Goal: Information Seeking & Learning: Learn about a topic

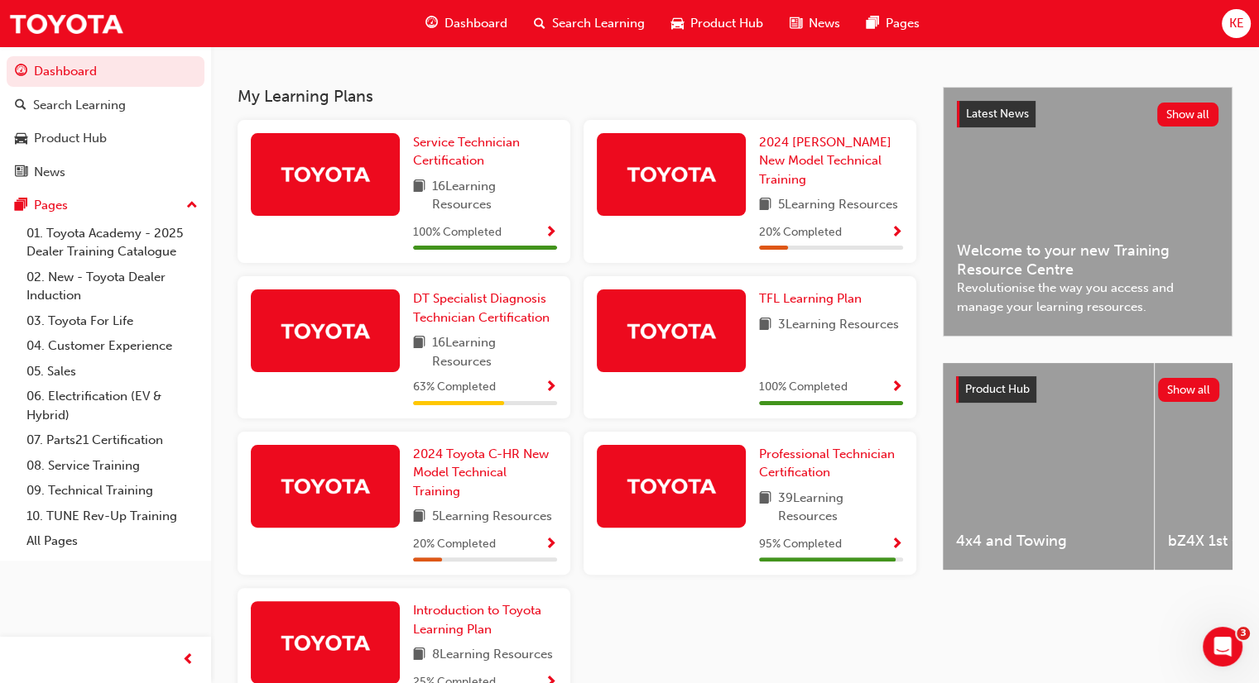
scroll to position [368, 0]
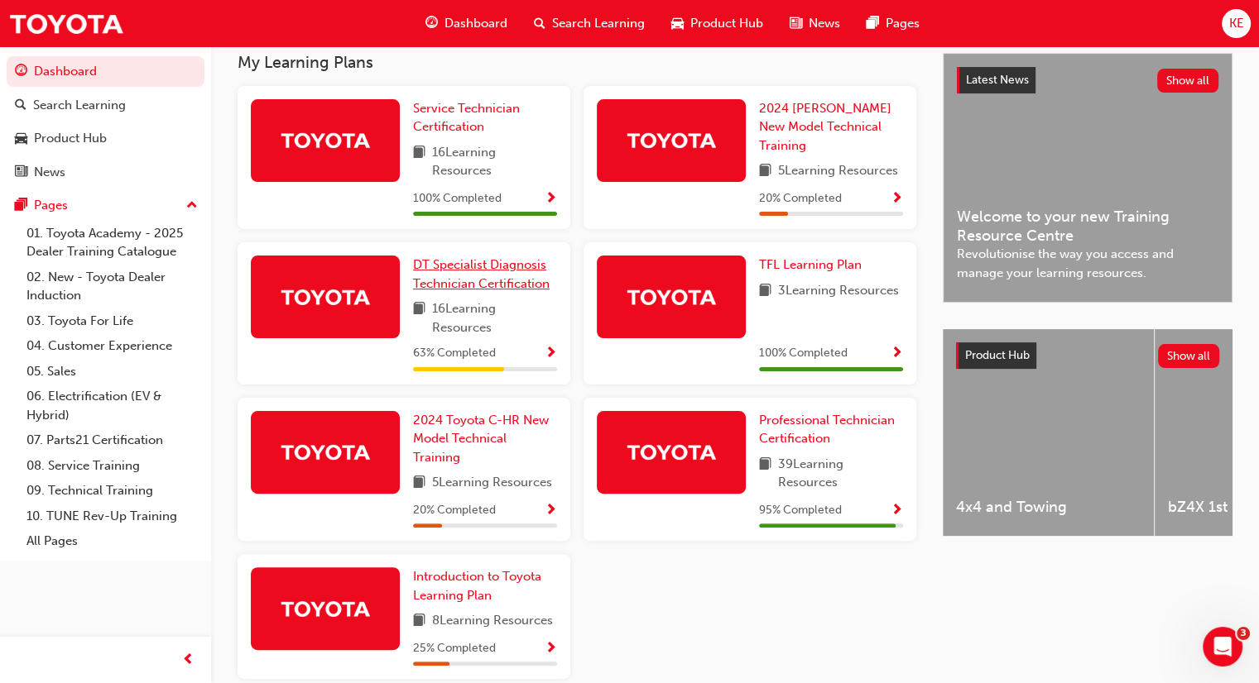
click at [530, 286] on span "DT Specialist Diagnosis Technician Certification" at bounding box center [481, 274] width 137 height 34
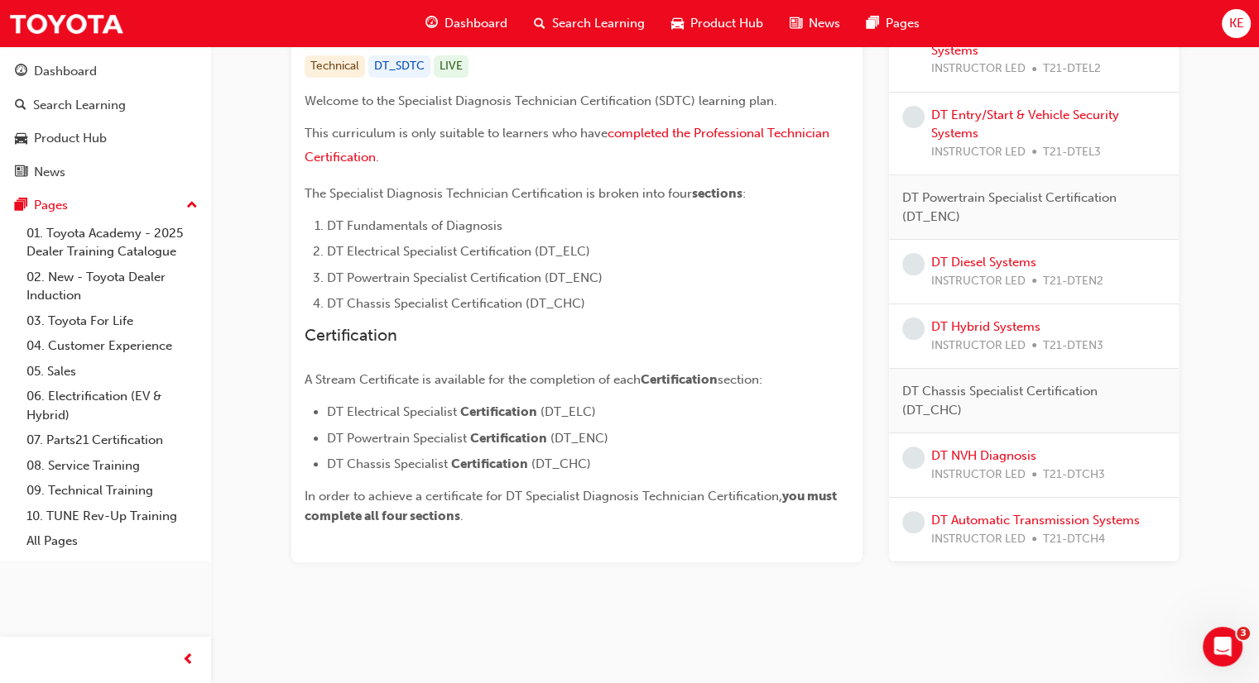
scroll to position [343, 0]
click at [1032, 521] on link "DT Automatic Transmission Systems" at bounding box center [1035, 522] width 209 height 15
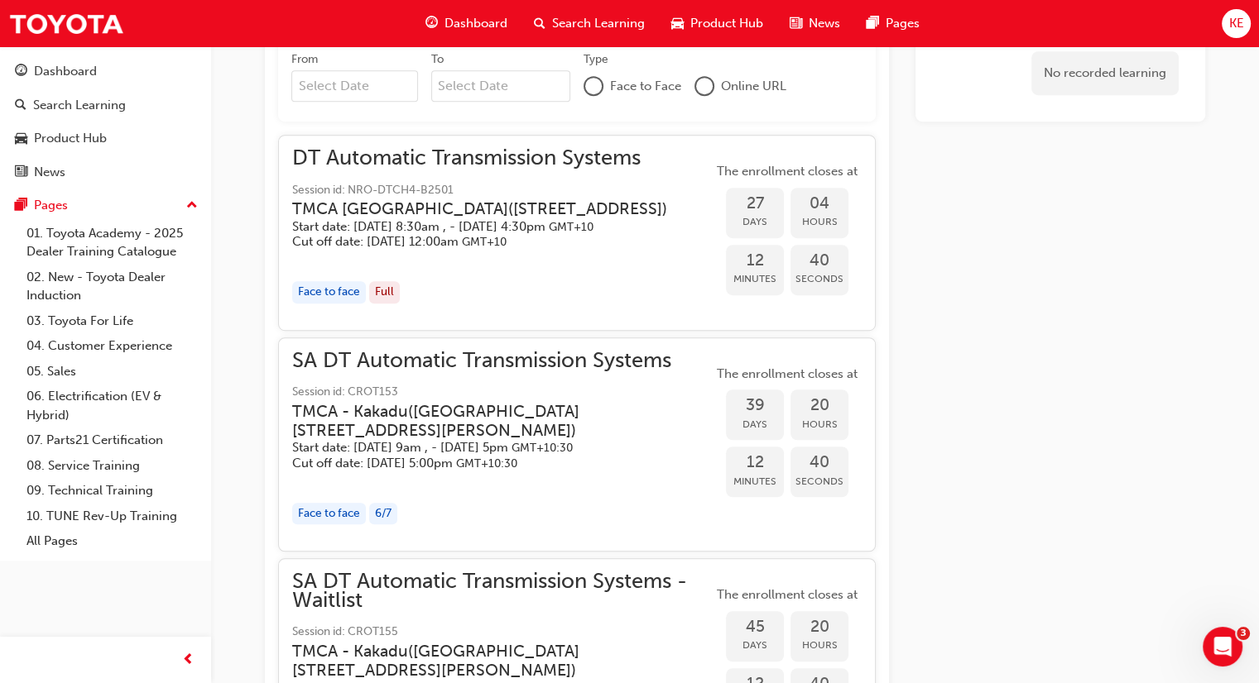
scroll to position [1010, 0]
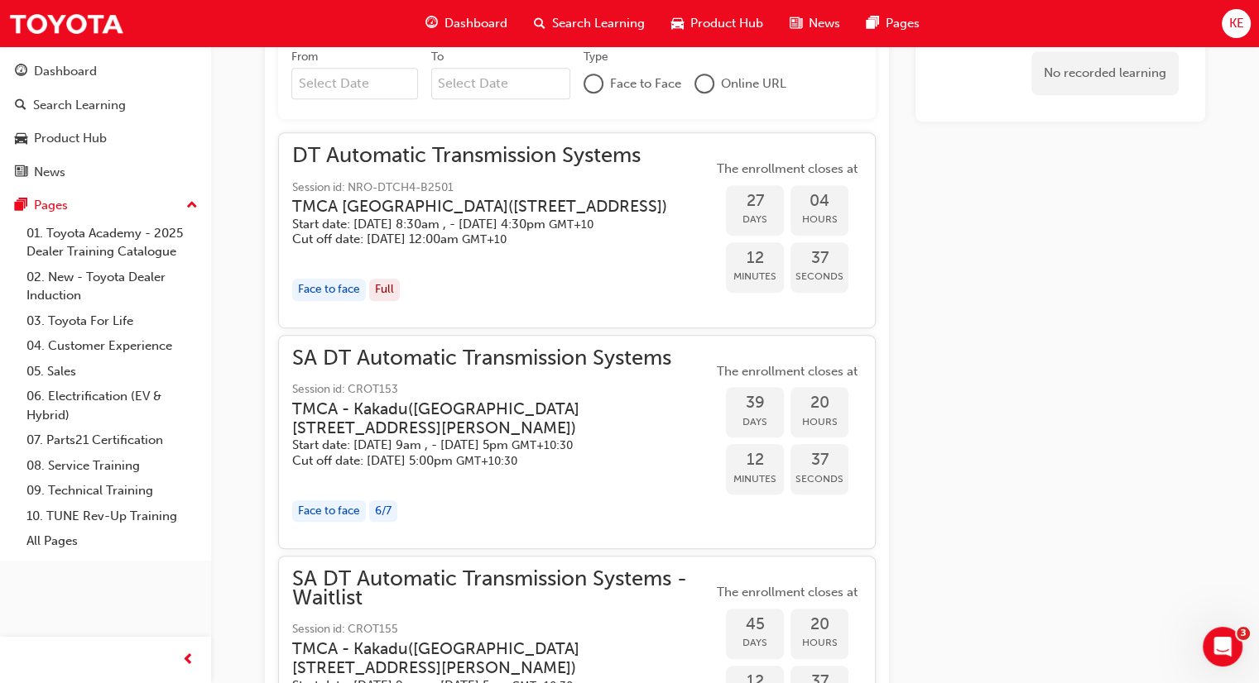
click at [386, 368] on span "SA DT Automatic Transmission Systems" at bounding box center [502, 358] width 420 height 19
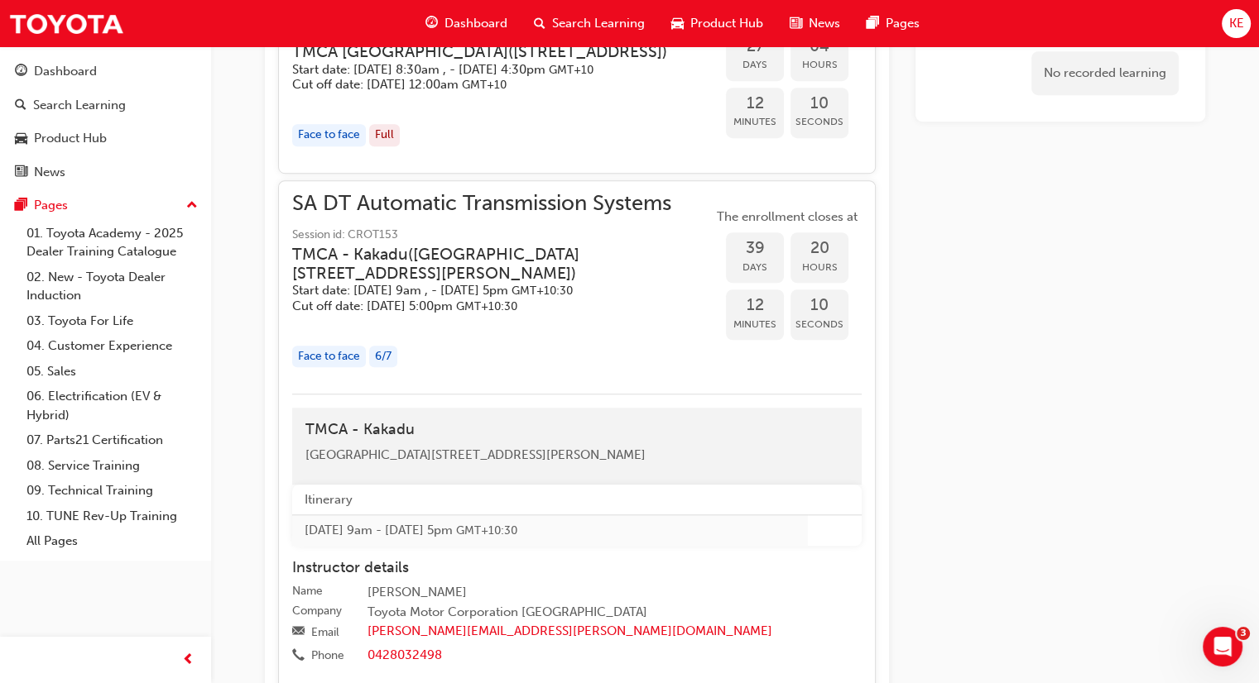
scroll to position [1259, 0]
